Goal: Task Accomplishment & Management: Manage account settings

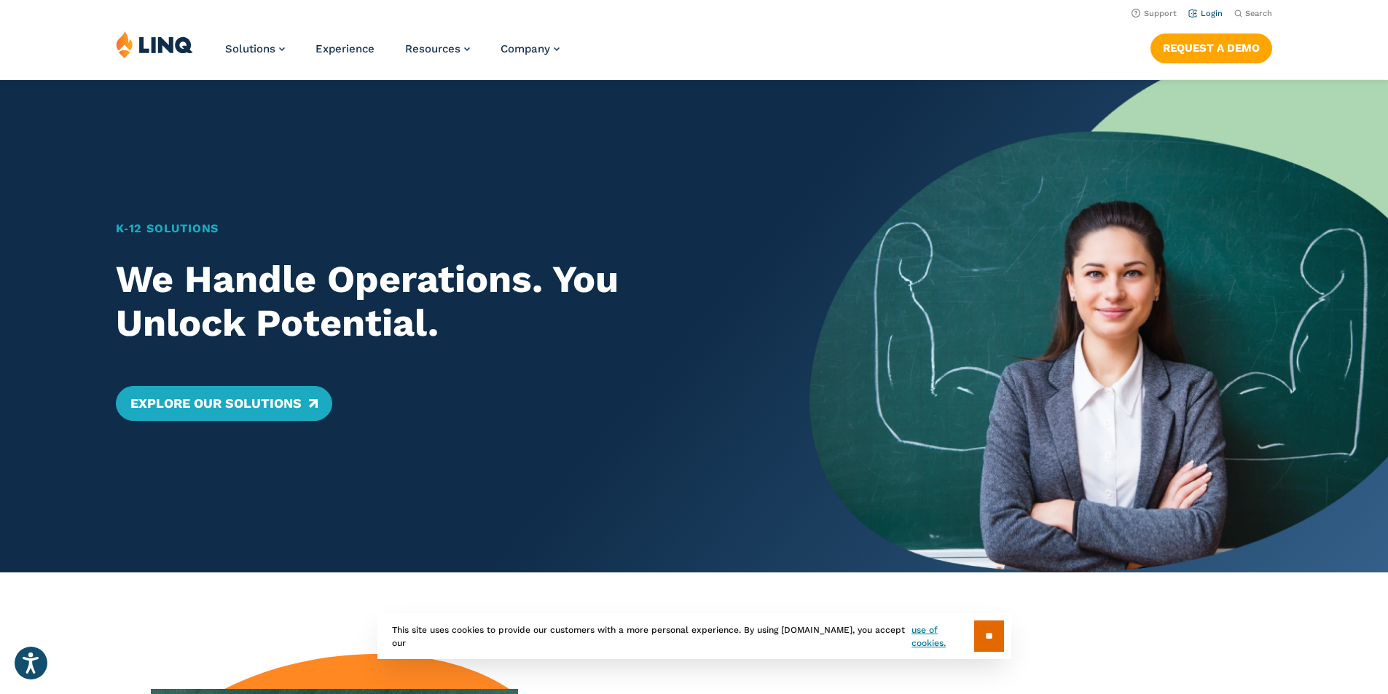
click at [1206, 14] on link "Login" at bounding box center [1205, 13] width 34 height 9
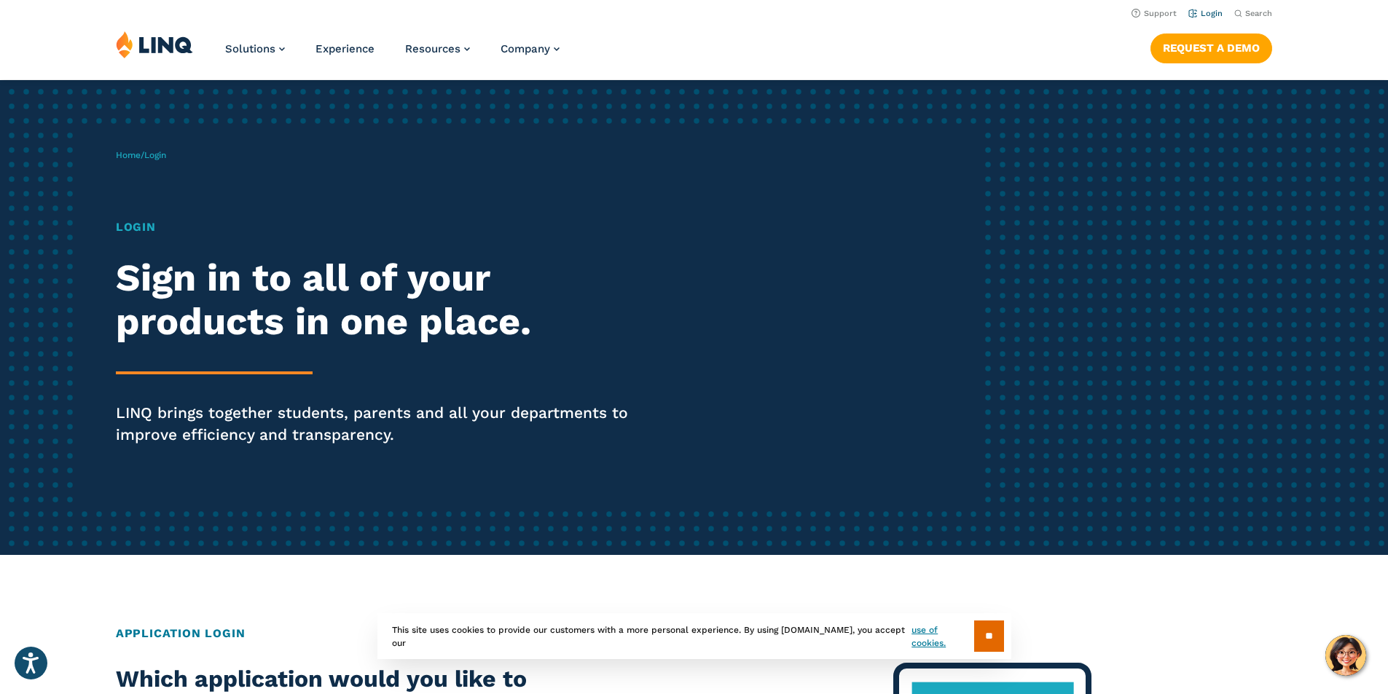
click at [1206, 14] on link "Login" at bounding box center [1205, 13] width 34 height 9
click at [1203, 10] on link "Login" at bounding box center [1205, 13] width 34 height 9
